Goal: Task Accomplishment & Management: Use online tool/utility

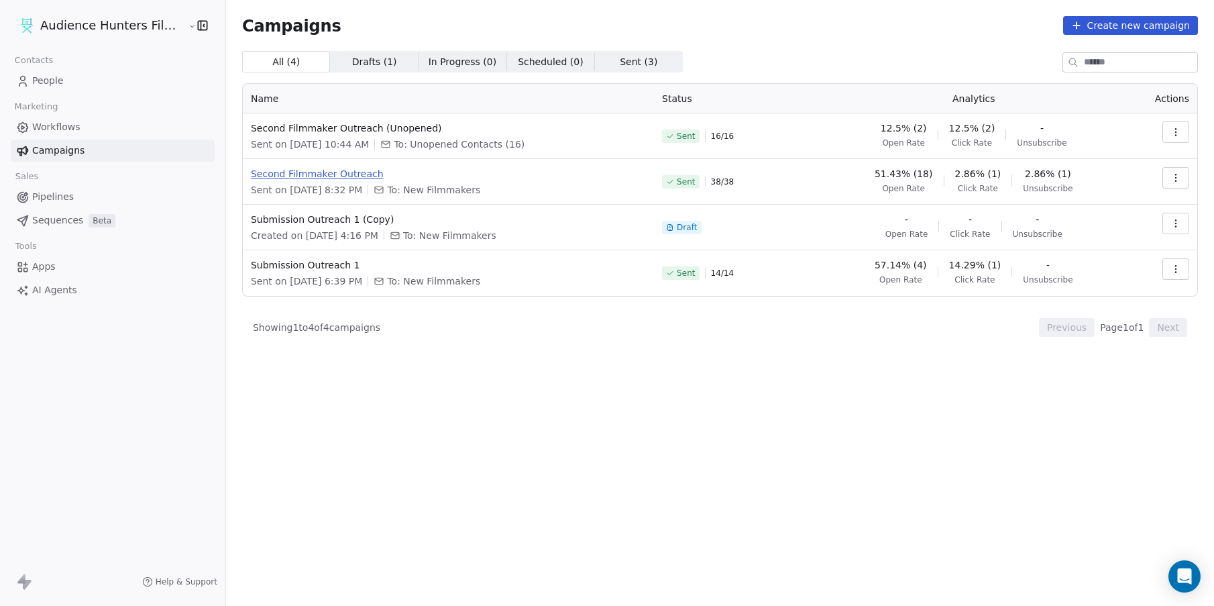
click at [350, 177] on span "Second Filmmaker Outreach" at bounding box center [448, 173] width 395 height 13
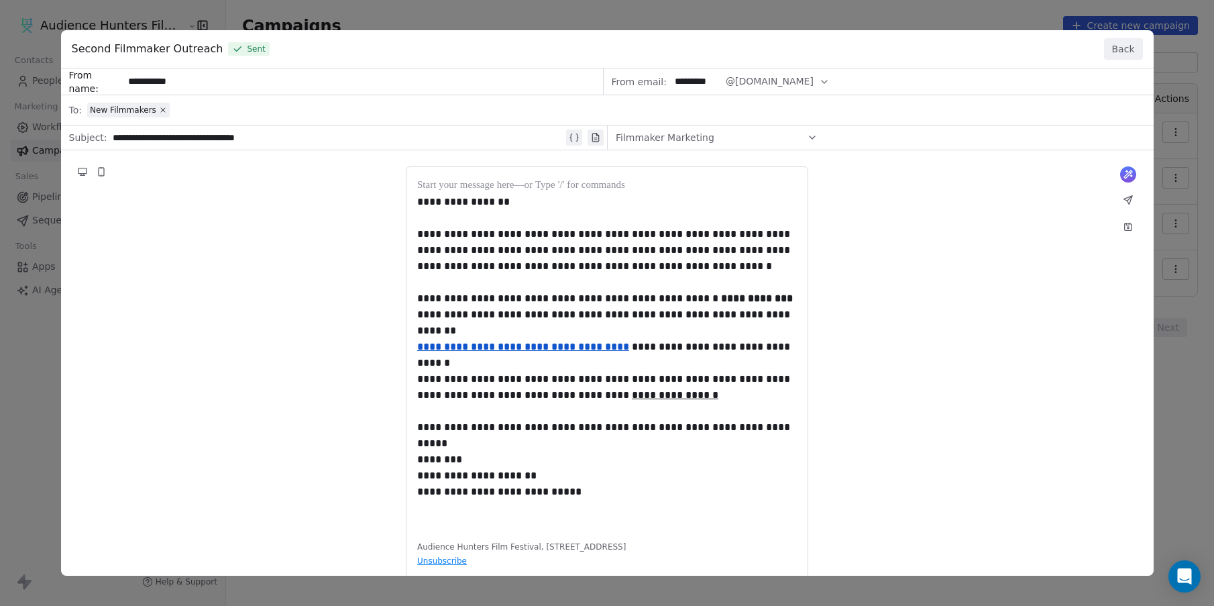
click at [1136, 57] on button "Back" at bounding box center [1123, 48] width 39 height 21
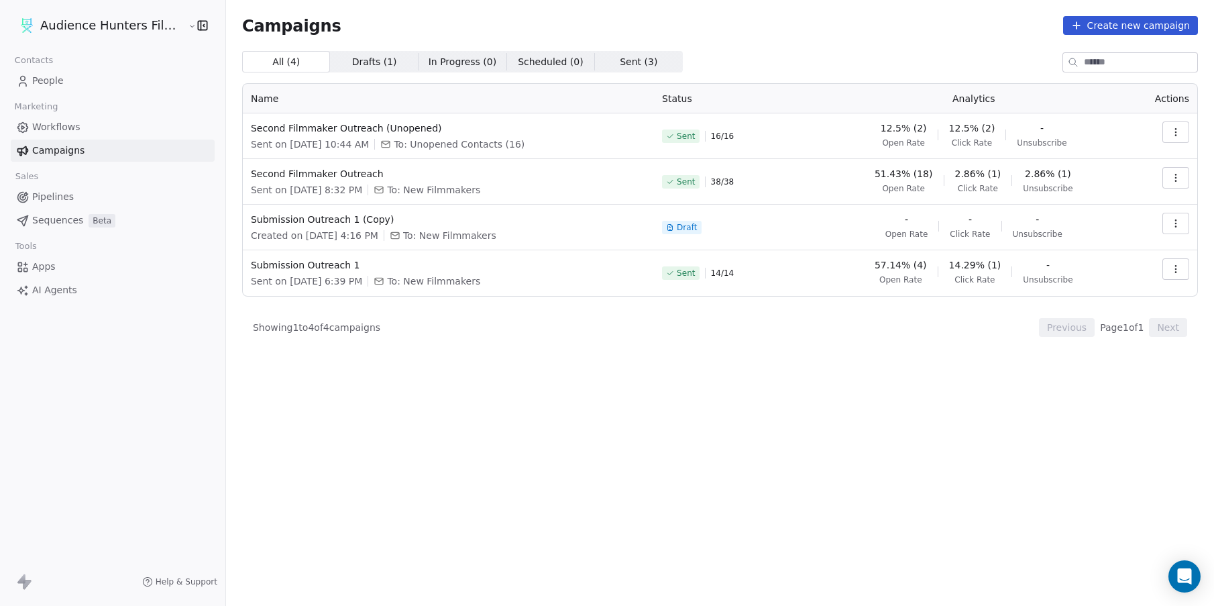
click at [1178, 178] on icon "button" at bounding box center [1175, 177] width 11 height 11
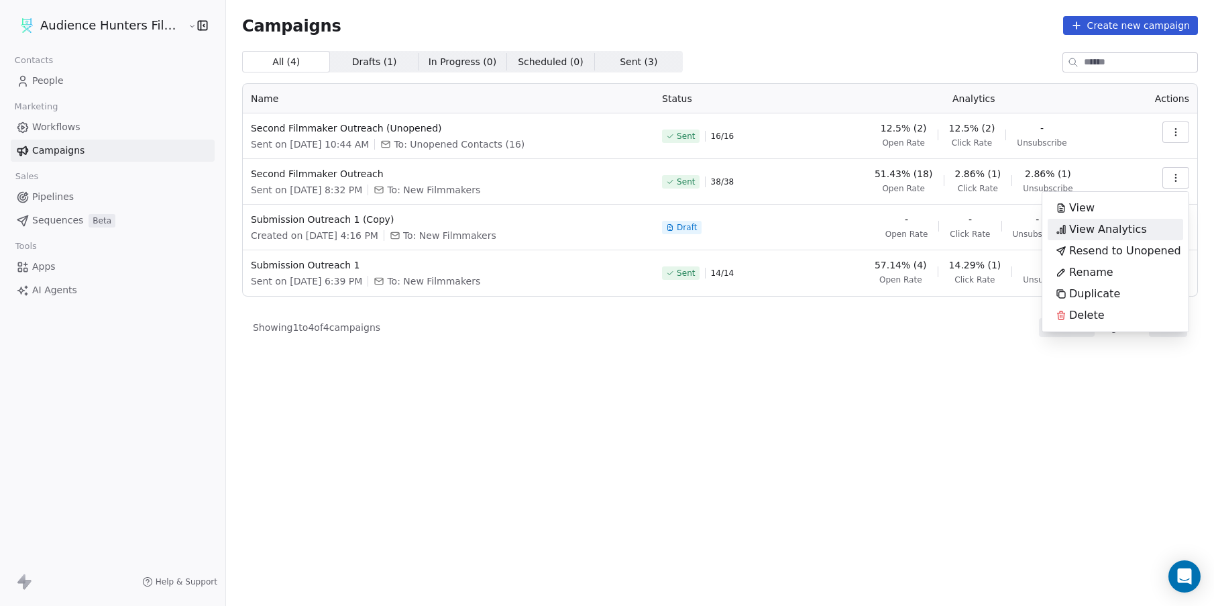
click at [1130, 227] on span "View Analytics" at bounding box center [1108, 229] width 78 height 16
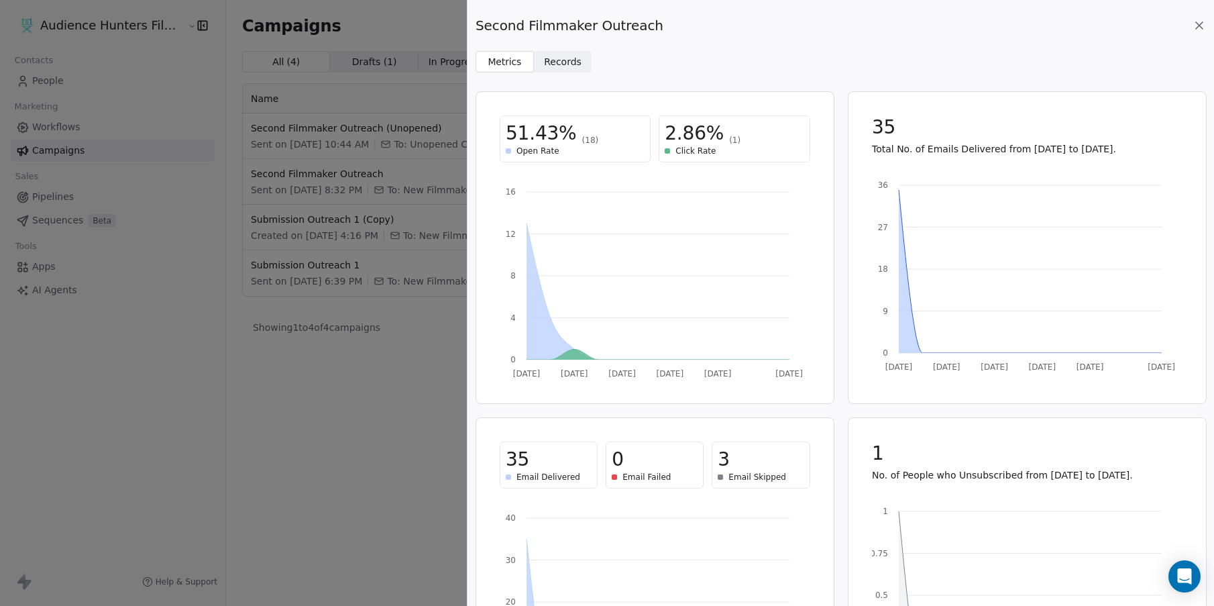
drag, startPoint x: 852, startPoint y: 37, endPoint x: 711, endPoint y: 11, distance: 143.2
click at [711, 11] on div "Second Filmmaker Outreach Metrics Metrics Records Records" at bounding box center [840, 36] width 746 height 72
click at [564, 66] on span "Records" at bounding box center [563, 62] width 38 height 14
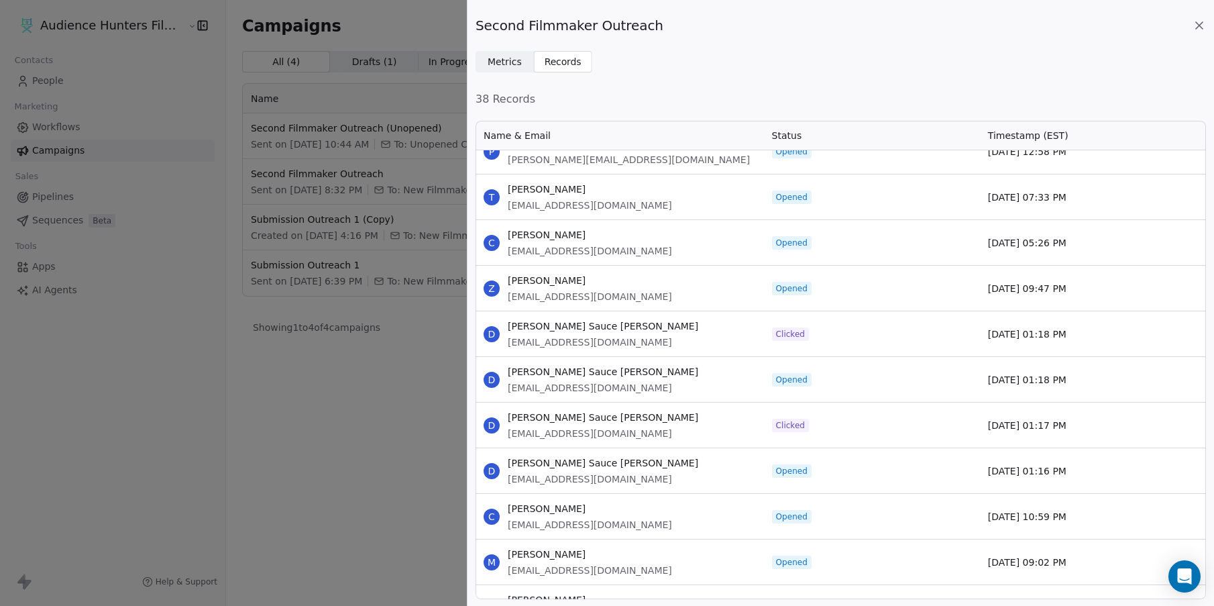
scroll to position [134, 0]
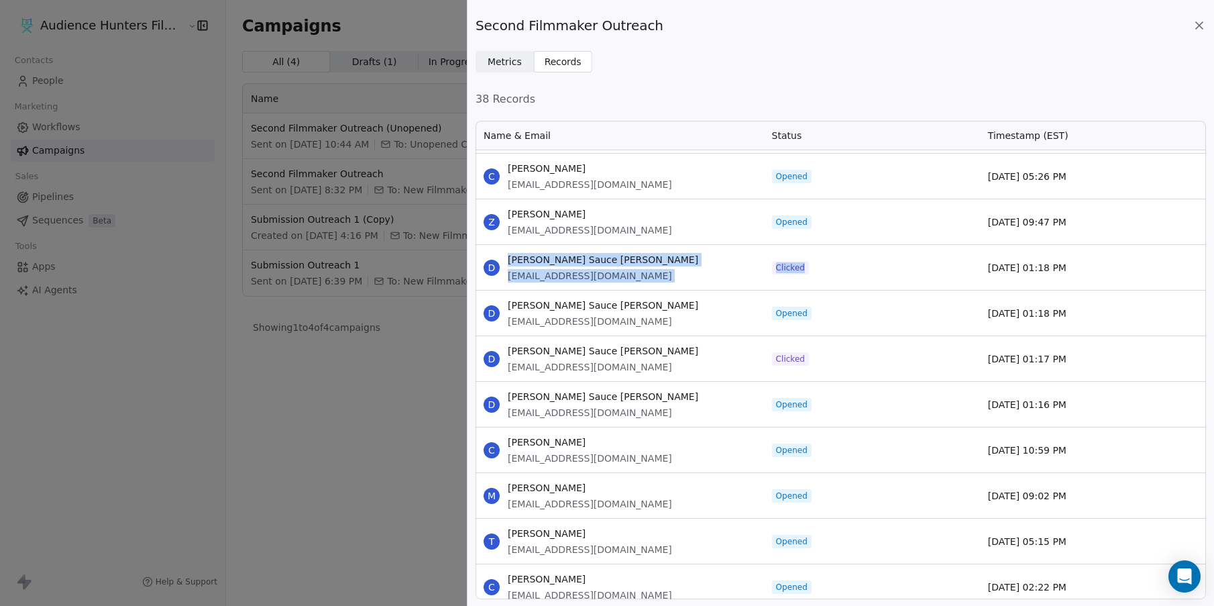
drag, startPoint x: 817, startPoint y: 270, endPoint x: 498, endPoint y: 268, distance: 319.2
click at [498, 268] on div "D Devin [PERSON_NAME] [EMAIL_ADDRESS][DOMAIN_NAME] Clicked [DATE] 01:18 PM" at bounding box center [840, 267] width 730 height 46
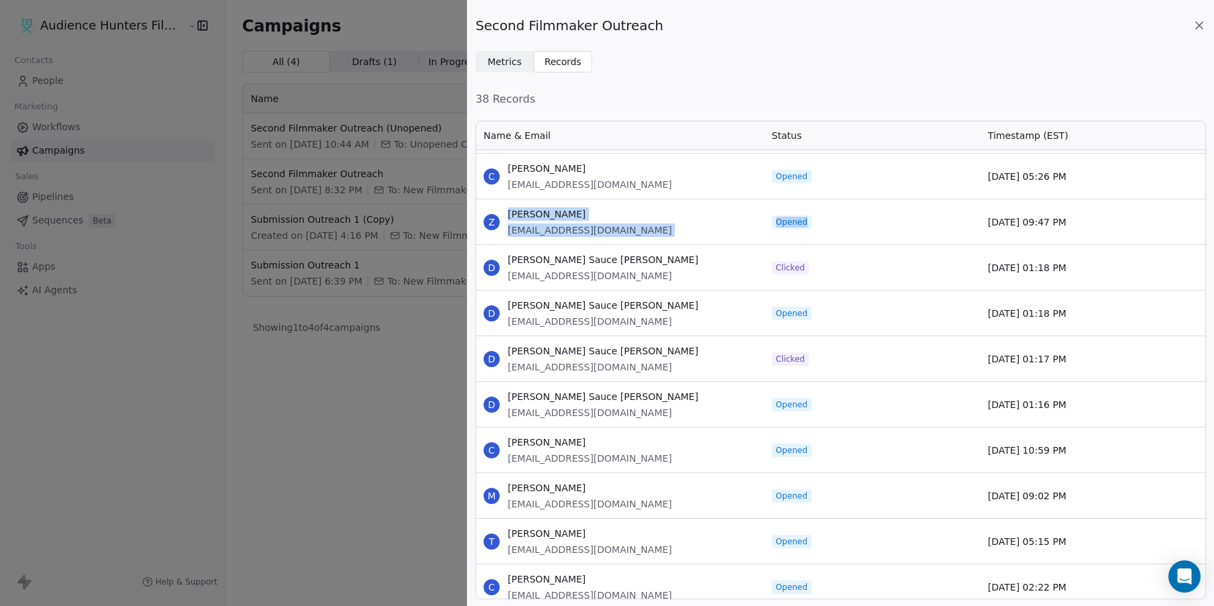
drag, startPoint x: 825, startPoint y: 220, endPoint x: 488, endPoint y: 216, distance: 338.0
click at [488, 216] on div "Z [PERSON_NAME] [EMAIL_ADDRESS][DOMAIN_NAME] Opened [DATE] 09:47 PM" at bounding box center [840, 221] width 730 height 46
click at [683, 223] on div "Z [PERSON_NAME] [EMAIL_ADDRESS][DOMAIN_NAME]" at bounding box center [619, 221] width 288 height 45
click at [684, 221] on div "Z [PERSON_NAME] [EMAIL_ADDRESS][DOMAIN_NAME]" at bounding box center [619, 221] width 288 height 45
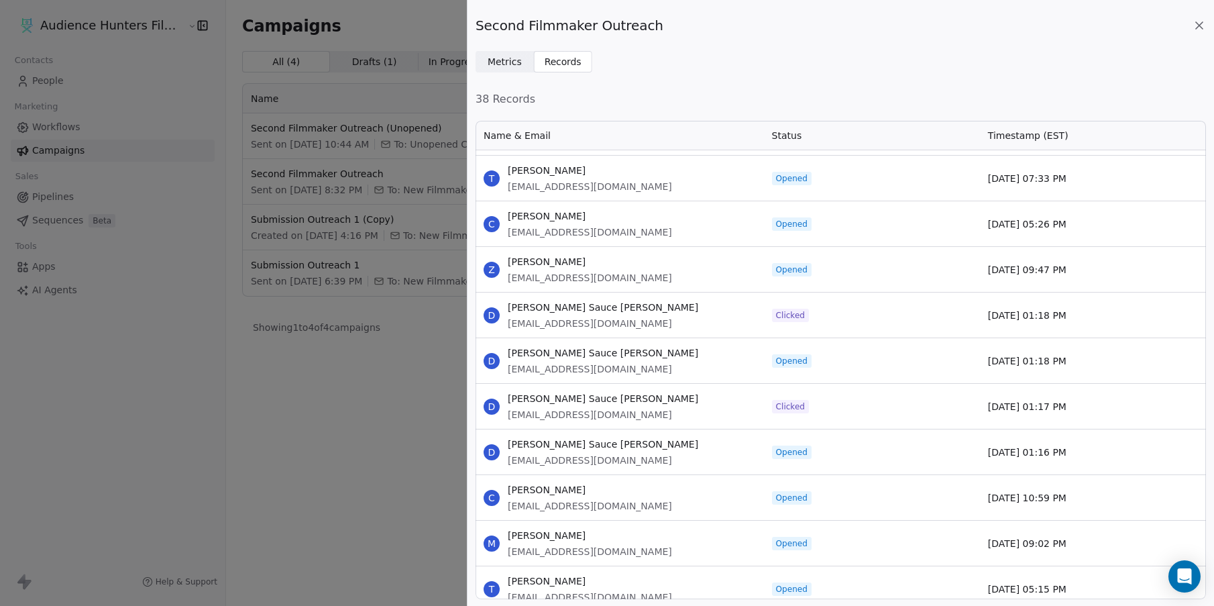
scroll to position [0, 0]
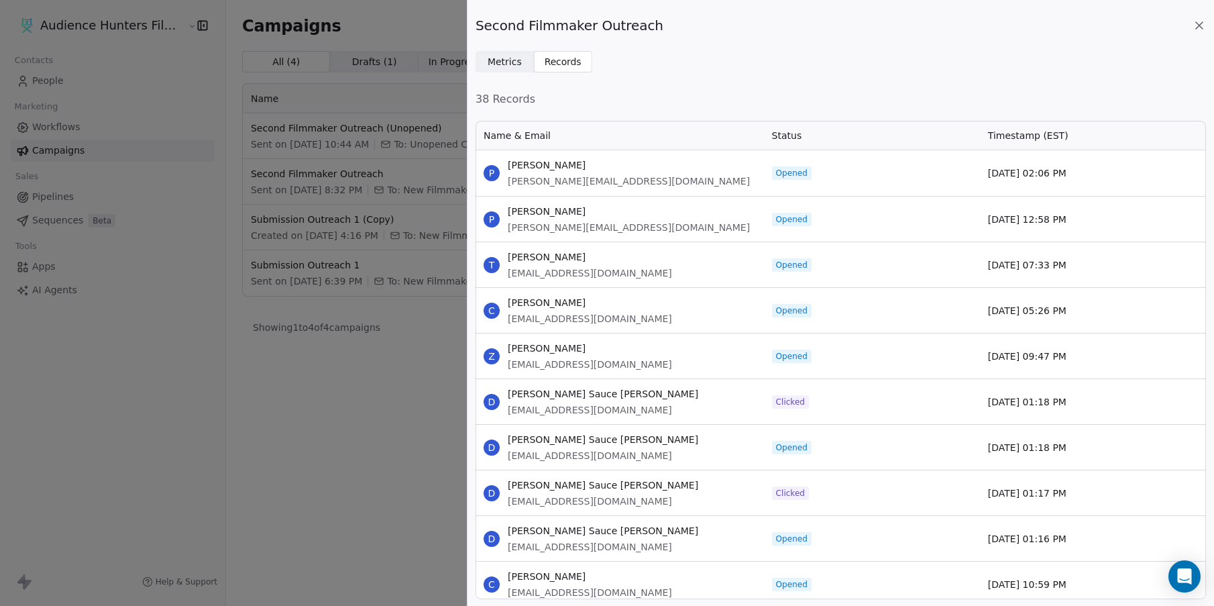
click at [1194, 26] on icon at bounding box center [1198, 25] width 13 height 13
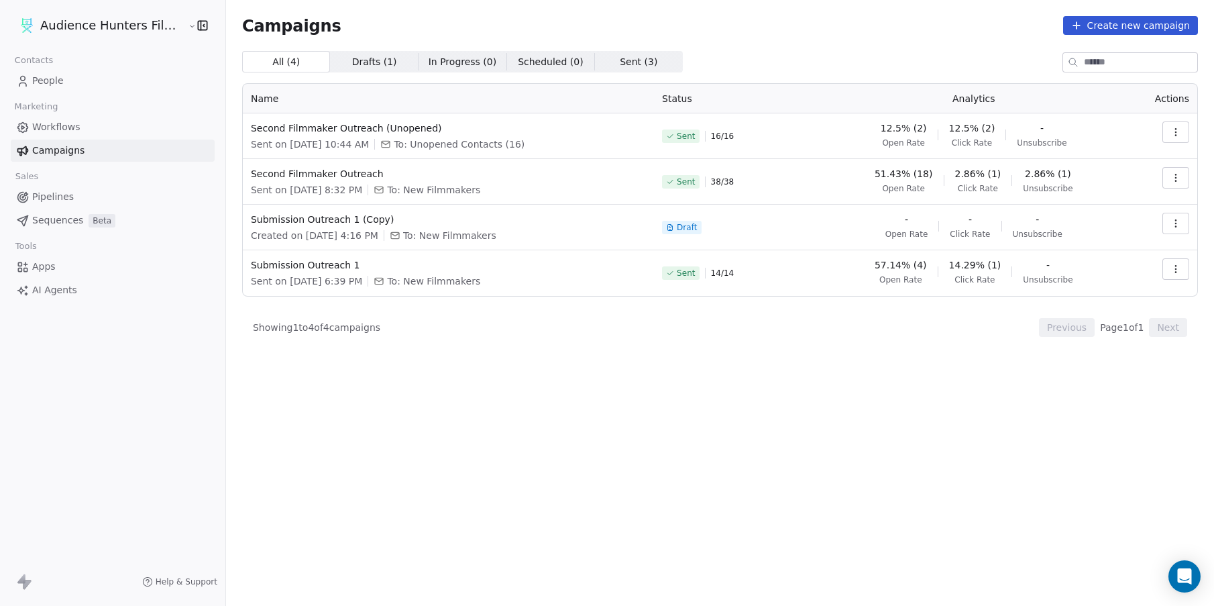
click at [1179, 132] on icon "button" at bounding box center [1175, 132] width 11 height 11
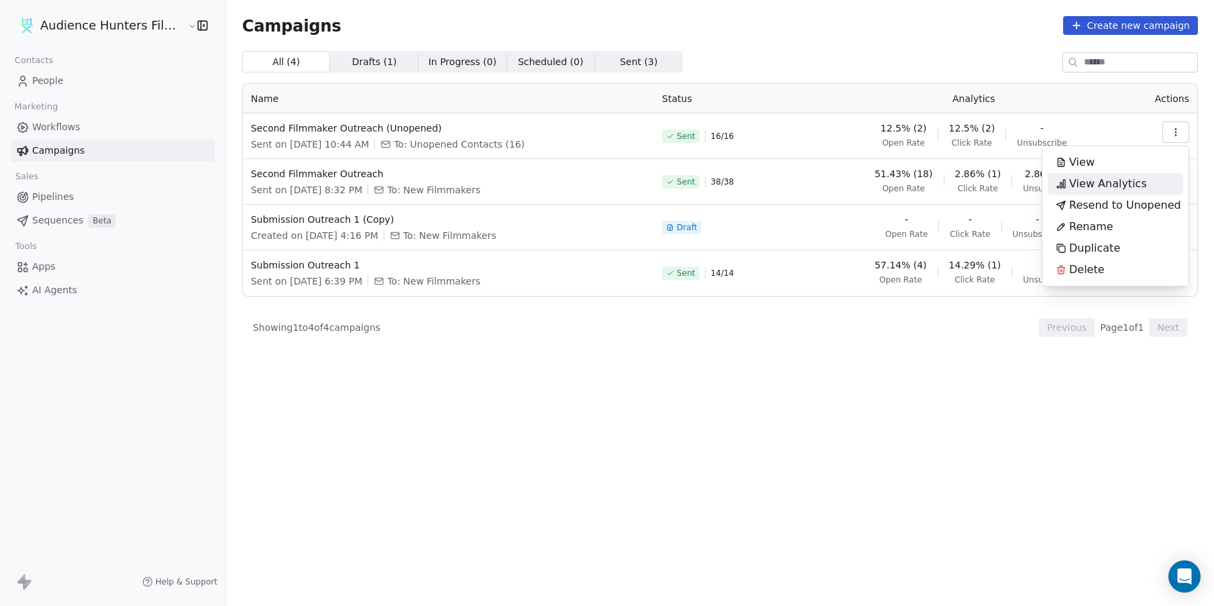
click at [1143, 176] on div "View Analytics" at bounding box center [1100, 183] width 107 height 21
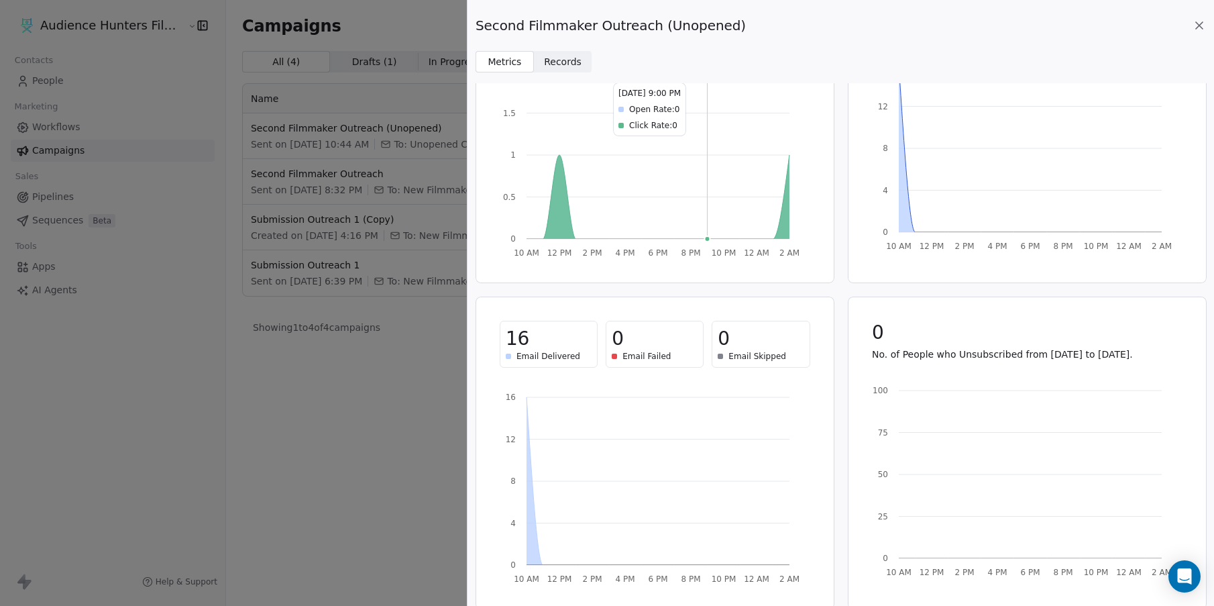
scroll to position [132, 0]
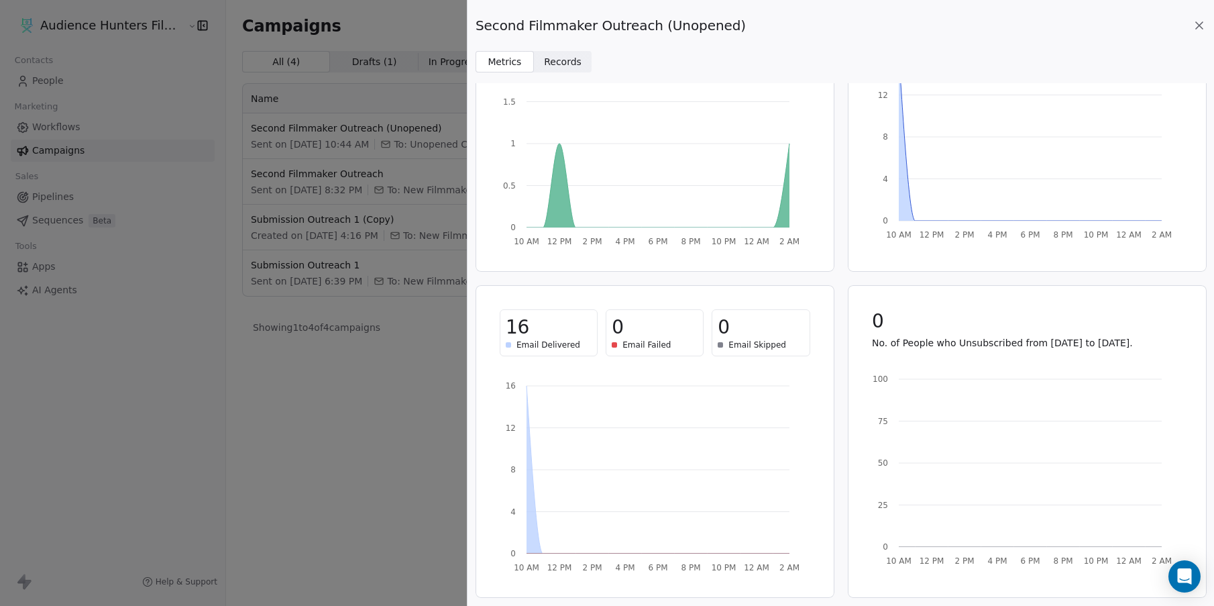
click at [570, 58] on span "Records" at bounding box center [563, 62] width 38 height 14
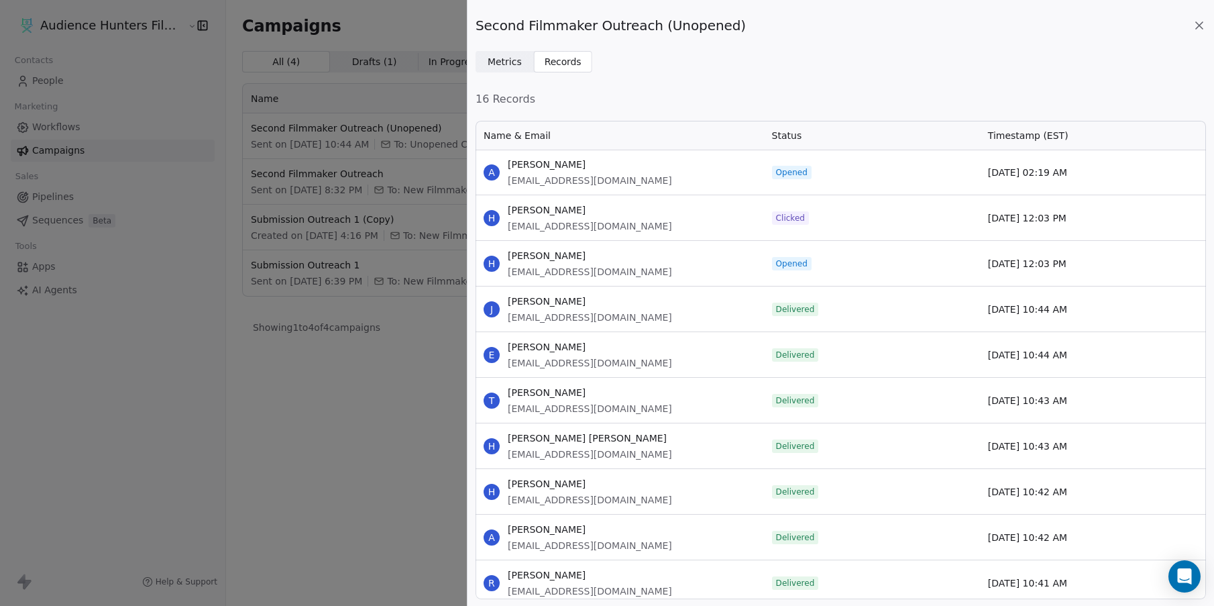
scroll to position [0, 0]
click at [1200, 24] on icon at bounding box center [1199, 25] width 7 height 7
